Goal: Task Accomplishment & Management: Use online tool/utility

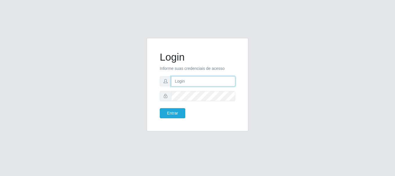
click at [196, 77] on input "text" at bounding box center [203, 81] width 64 height 10
type input "[EMAIL_ADDRESS][DOMAIN_NAME]"
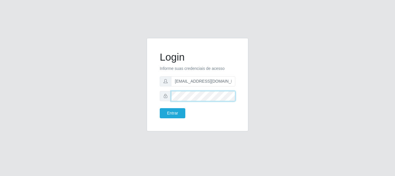
click at [160, 108] on button "Entrar" at bounding box center [173, 113] width 26 height 10
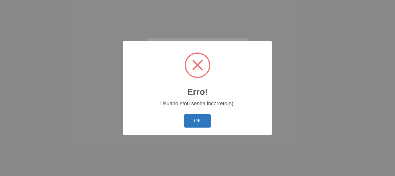
click at [190, 120] on button "OK" at bounding box center [197, 122] width 27 height 14
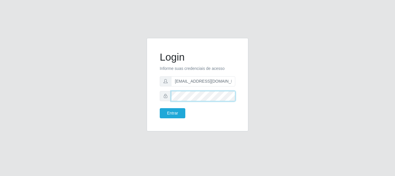
click at [160, 108] on button "Entrar" at bounding box center [173, 113] width 26 height 10
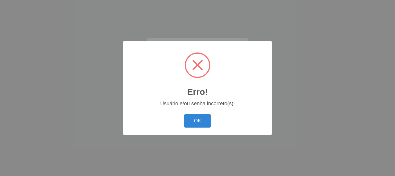
click at [212, 118] on div "OK Cancel" at bounding box center [197, 121] width 137 height 17
click at [210, 119] on button "OK" at bounding box center [197, 122] width 27 height 14
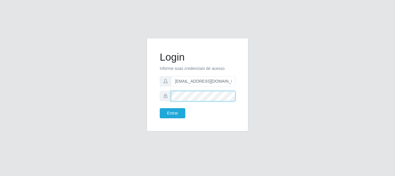
click at [160, 108] on button "Entrar" at bounding box center [173, 113] width 26 height 10
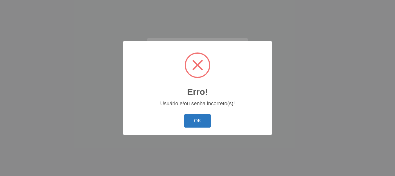
click at [205, 120] on button "OK" at bounding box center [197, 122] width 27 height 14
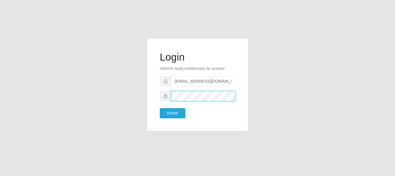
click at [160, 108] on button "Entrar" at bounding box center [173, 113] width 26 height 10
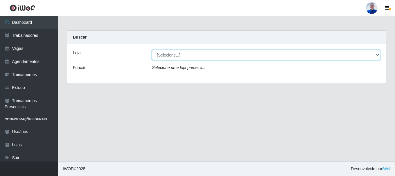
click at [208, 58] on select "[Selecione...] Supermercado [GEOGRAPHIC_DATA]" at bounding box center [266, 55] width 228 height 10
select select "165"
click at [152, 50] on select "[Selecione...] Supermercado [GEOGRAPHIC_DATA]" at bounding box center [266, 55] width 228 height 10
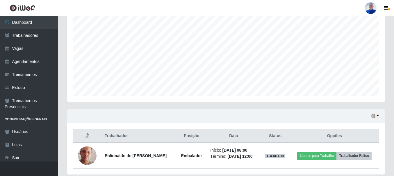
scroll to position [132, 0]
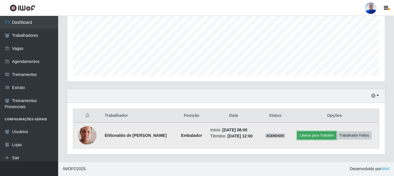
click at [322, 136] on button "Liberar para Trabalho" at bounding box center [316, 136] width 39 height 8
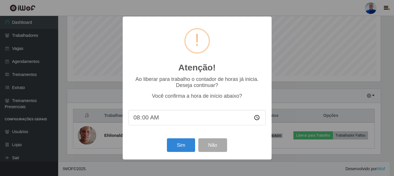
scroll to position [121, 315]
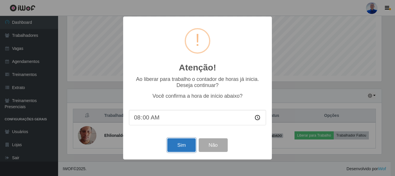
click at [187, 141] on button "Sim" at bounding box center [181, 146] width 28 height 14
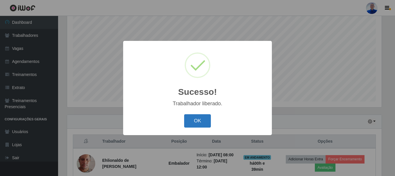
click at [193, 125] on button "OK" at bounding box center [197, 122] width 27 height 14
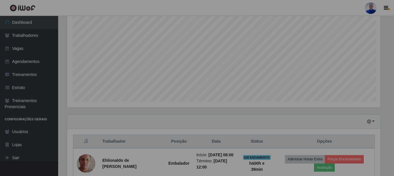
scroll to position [121, 318]
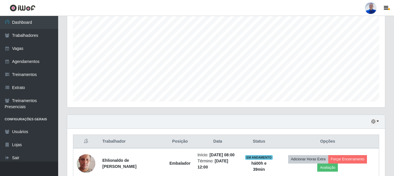
click at [375, 8] on div at bounding box center [371, 8] width 12 height 12
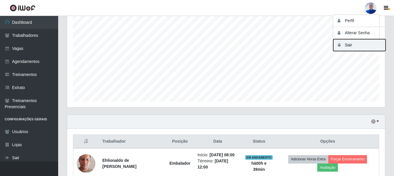
click at [365, 47] on button "Sair" at bounding box center [359, 45] width 52 height 12
